Goal: Browse casually

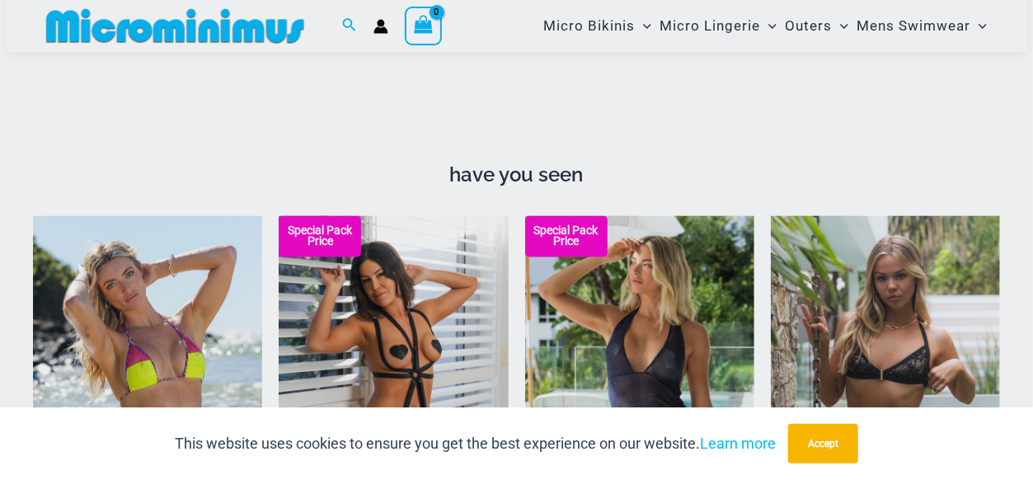
scroll to position [1525, 0]
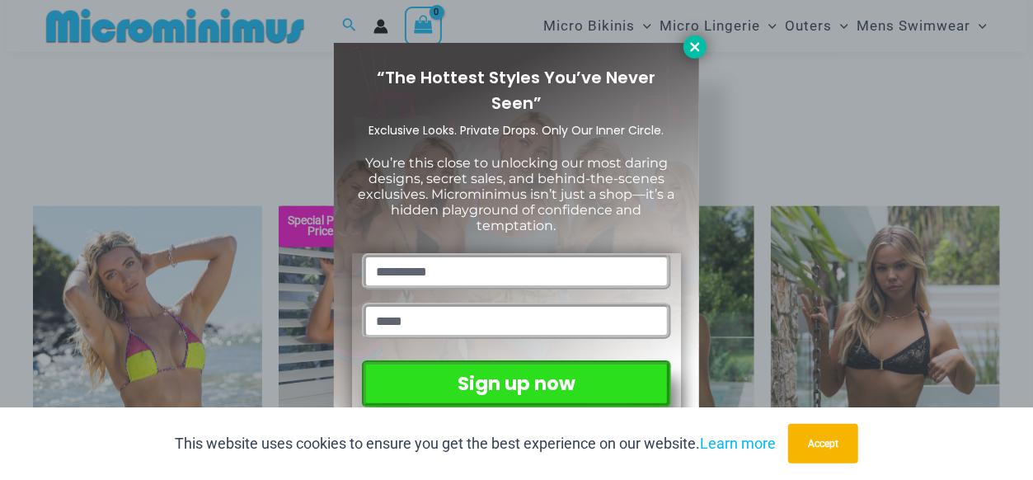
click at [696, 49] on icon at bounding box center [694, 46] width 9 height 9
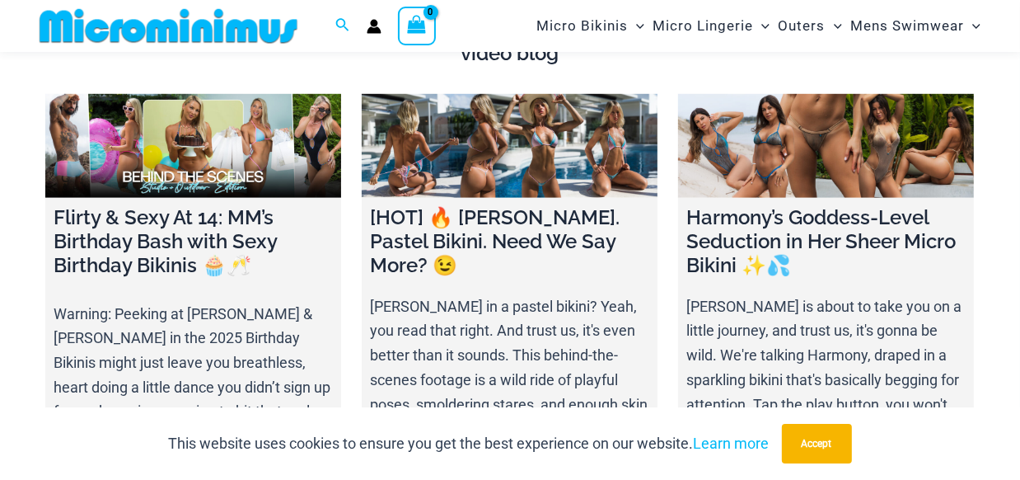
scroll to position [5426, 0]
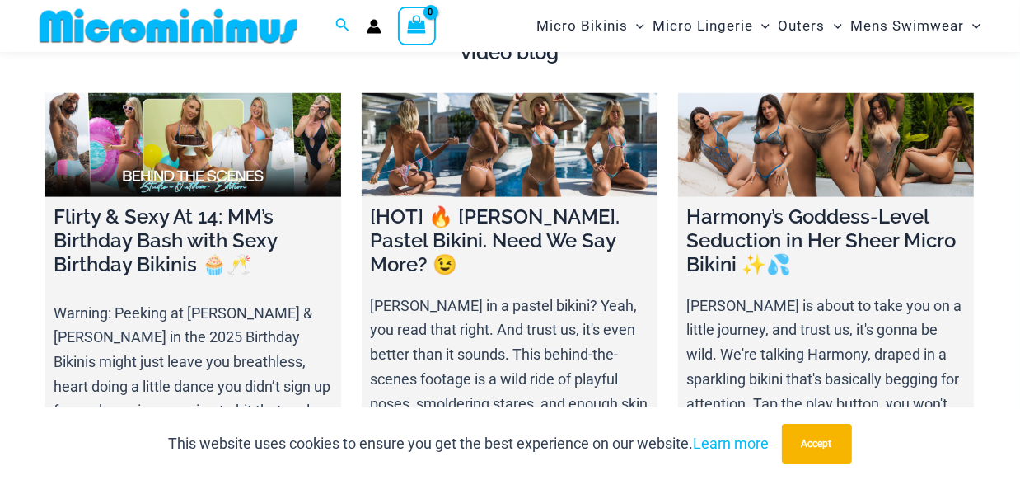
click at [851, 213] on h4 "Harmony’s Goddess-Level Seduction in Her Sheer Micro Bikini ✨💦" at bounding box center [826, 240] width 279 height 71
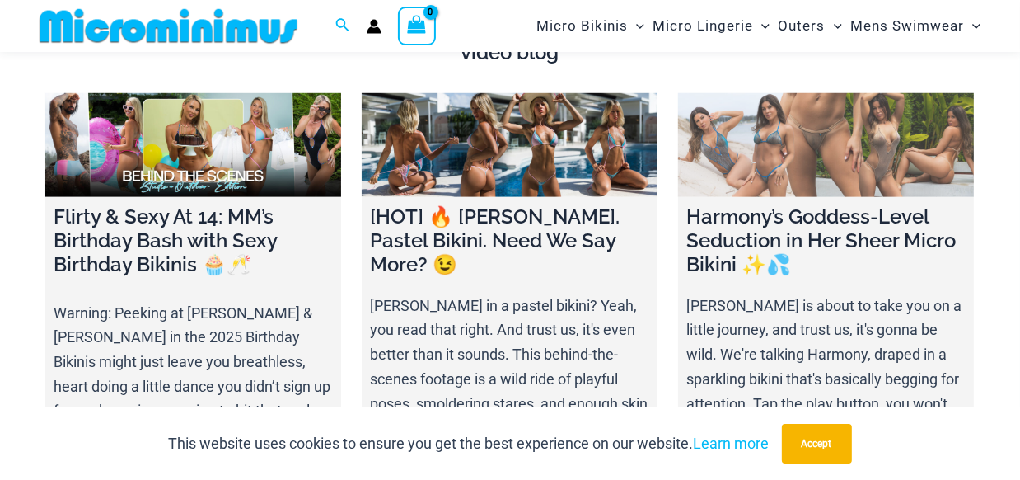
click at [824, 131] on link at bounding box center [826, 145] width 296 height 104
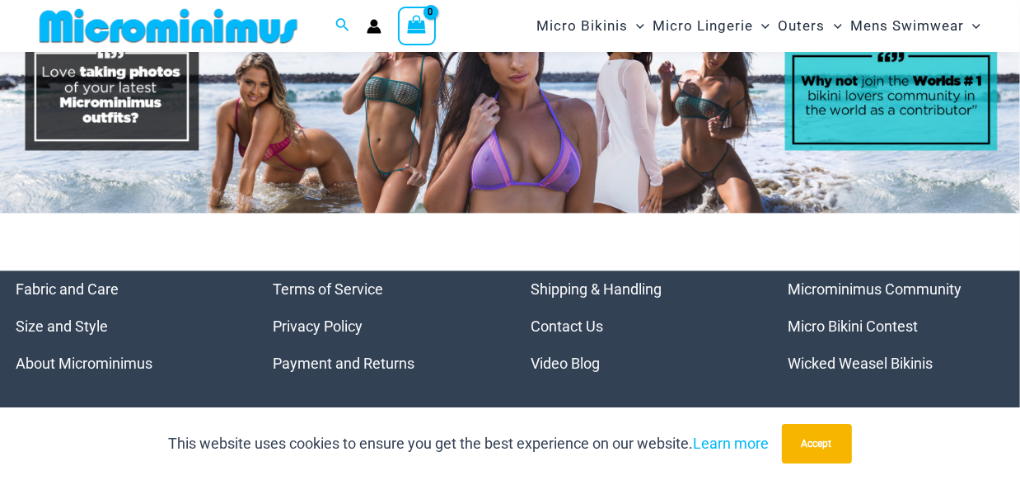
scroll to position [7357, 0]
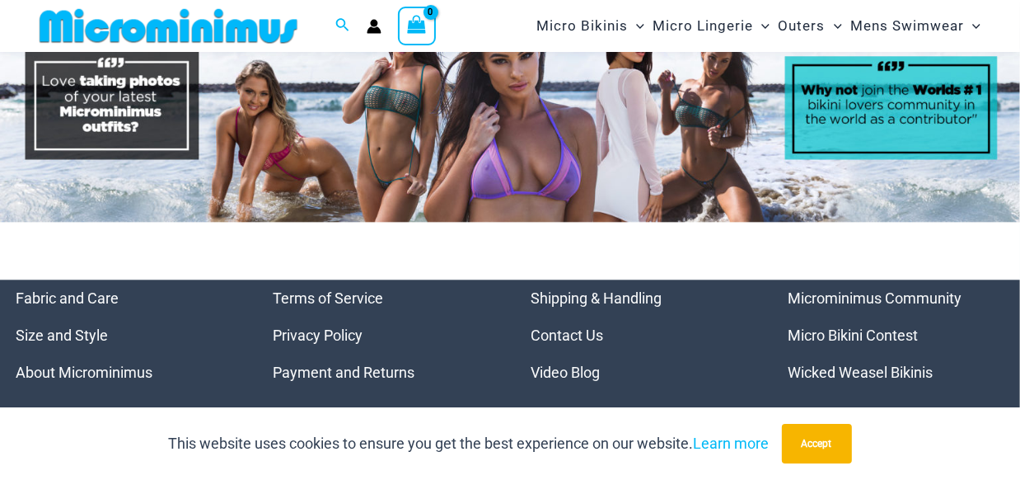
click at [856, 364] on link "Wicked Weasel Bikinis" at bounding box center [861, 372] width 145 height 17
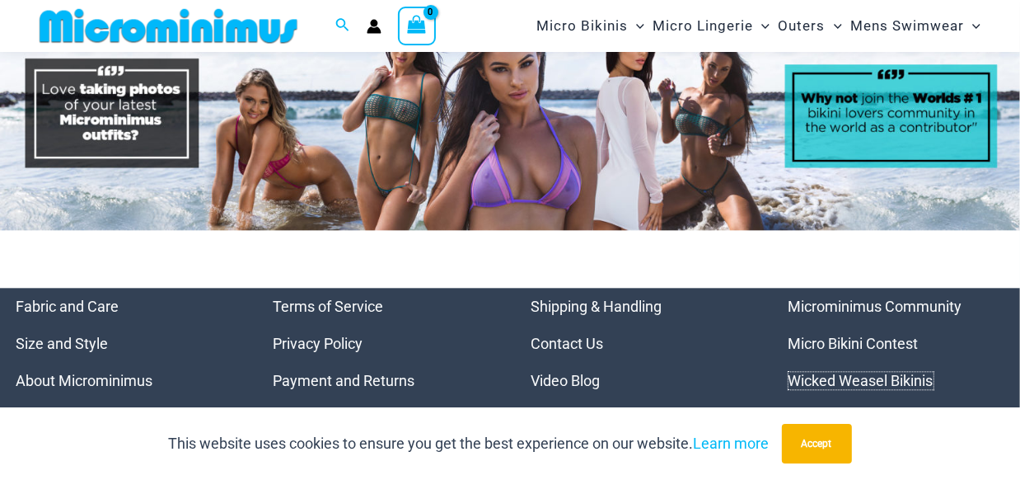
scroll to position [7344, 0]
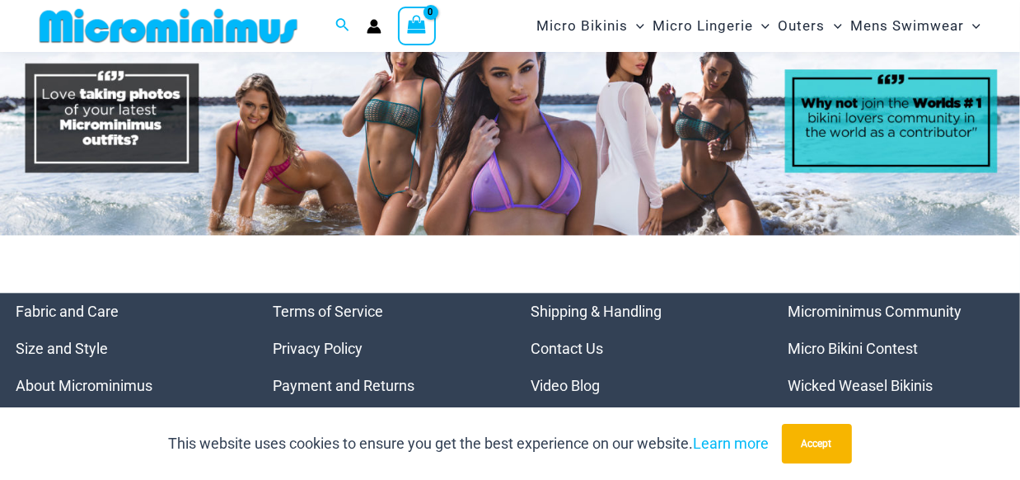
click at [840, 340] on link "Micro Bikini Contest" at bounding box center [854, 348] width 130 height 17
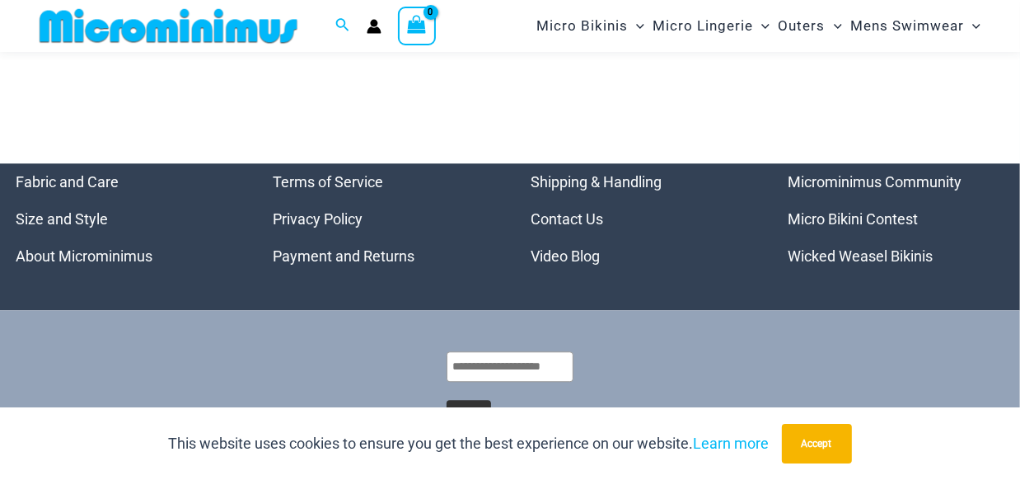
scroll to position [2864, 0]
